Goal: Task Accomplishment & Management: Complete application form

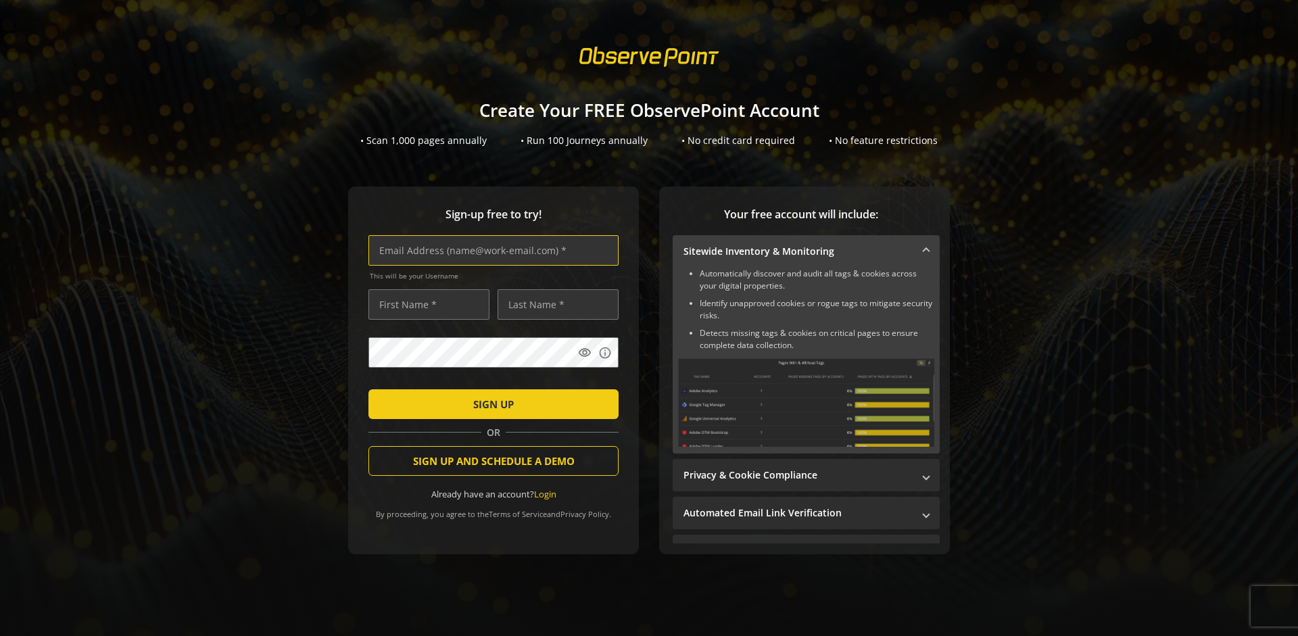
click at [490, 250] on input "text" at bounding box center [494, 250] width 250 height 30
type input "[EMAIL_ADDRESS][DOMAIN_NAME]"
click at [425, 304] on input "text" at bounding box center [429, 304] width 121 height 30
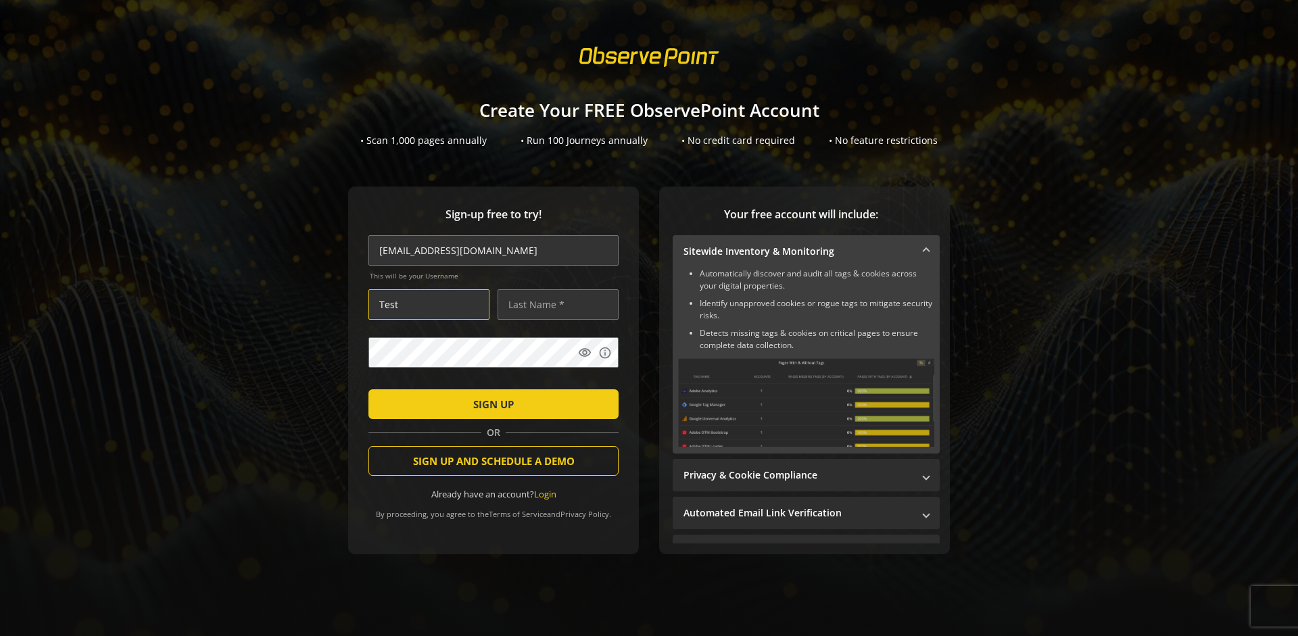
type input "Test"
click at [555, 304] on input "text" at bounding box center [558, 304] width 121 height 30
type input "Test"
click at [490, 404] on span "SIGN UP" at bounding box center [493, 404] width 41 height 24
